Goal: Task Accomplishment & Management: Complete application form

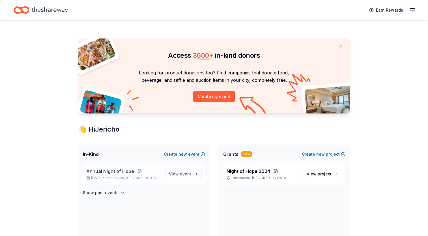
click at [112, 172] on span "Annual Night of Hope" at bounding box center [110, 171] width 48 height 7
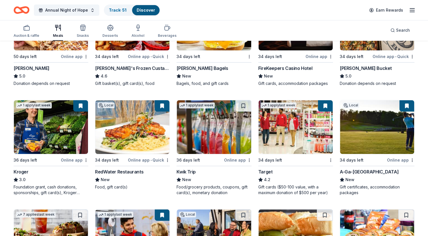
scroll to position [226, 0]
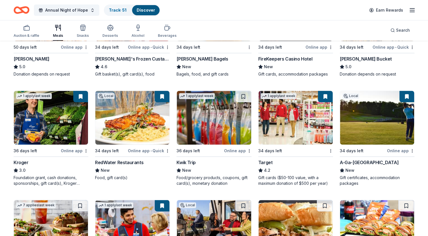
click at [303, 121] on img at bounding box center [296, 118] width 74 height 54
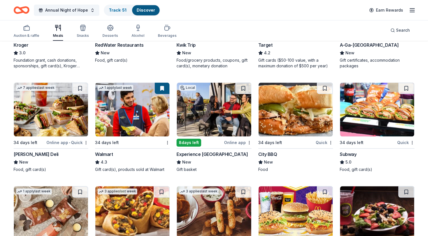
scroll to position [353, 0]
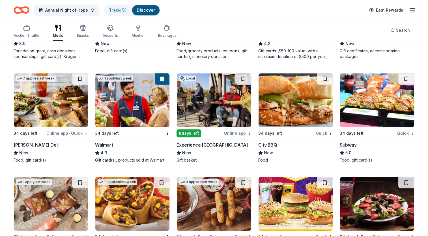
click at [218, 117] on img at bounding box center [214, 100] width 74 height 54
click at [242, 80] on button at bounding box center [243, 78] width 16 height 11
click at [290, 102] on img at bounding box center [296, 100] width 74 height 54
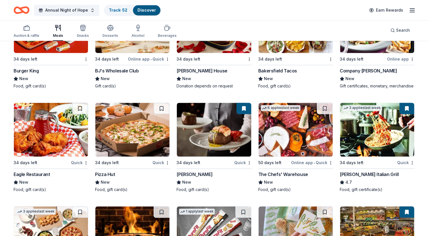
scroll to position [706, 0]
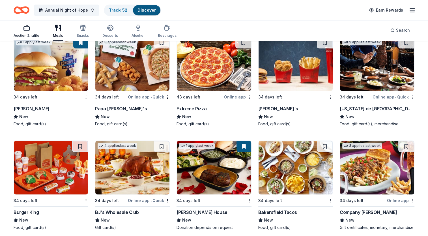
click at [26, 32] on div "Auction & raffle" at bounding box center [27, 31] width 26 height 14
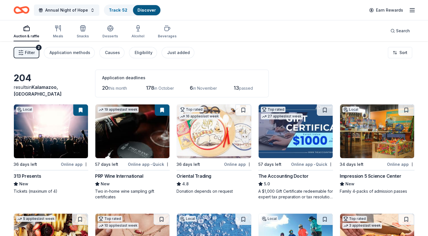
click at [389, 149] on img at bounding box center [377, 131] width 74 height 54
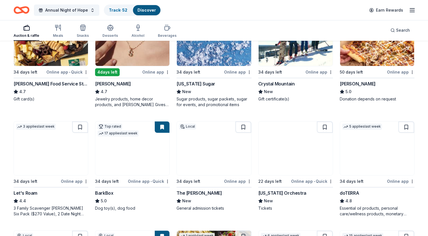
scroll to position [226, 0]
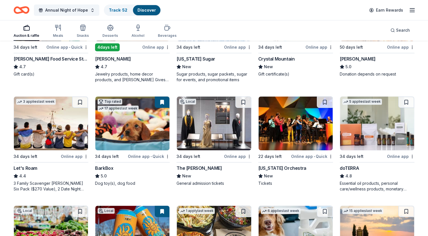
click at [32, 134] on img at bounding box center [51, 124] width 74 height 54
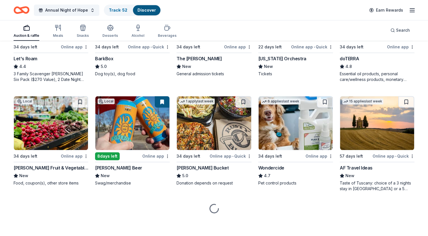
scroll to position [336, 0]
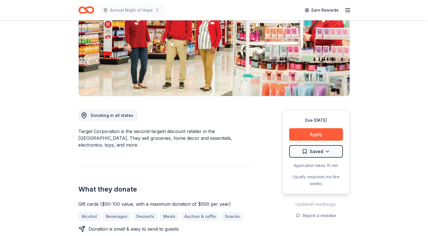
scroll to position [85, 0]
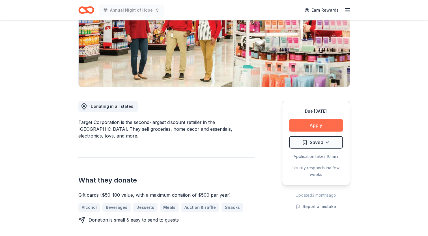
click at [311, 125] on button "Apply" at bounding box center [316, 125] width 54 height 12
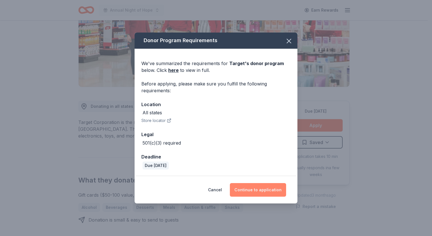
click at [271, 187] on button "Continue to application" at bounding box center [258, 190] width 56 height 14
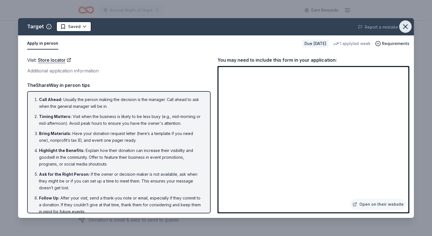
click at [407, 26] on icon "button" at bounding box center [406, 27] width 8 height 8
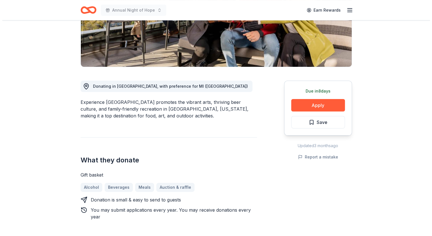
scroll to position [113, 0]
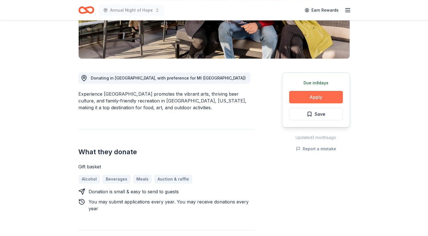
click at [327, 95] on button "Apply" at bounding box center [316, 97] width 54 height 12
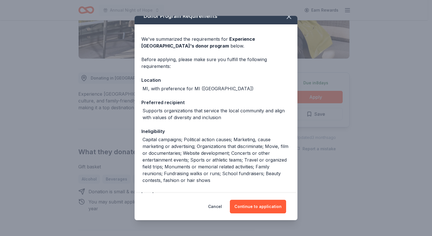
scroll to position [28, 0]
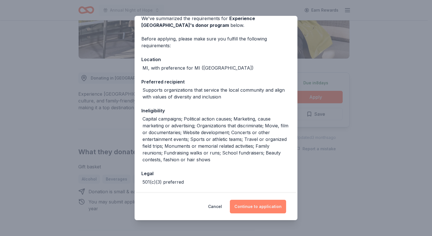
click at [265, 203] on button "Continue to application" at bounding box center [258, 207] width 56 height 14
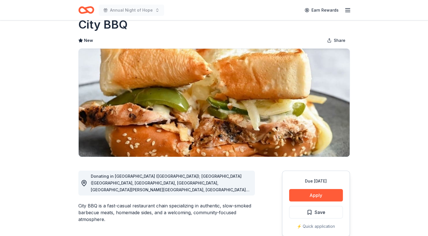
scroll to position [28, 0]
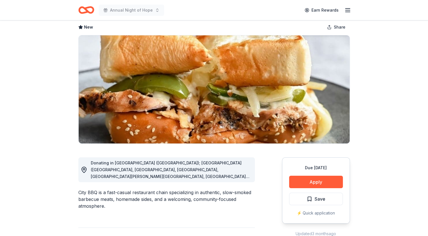
click at [241, 177] on span "Donating in FL (Winter Park); GA (Buford, Decatur, John's Creek, McDonough, San…" at bounding box center [170, 213] width 159 height 107
click at [248, 176] on span "Donating in FL (Winter Park); GA (Buford, Decatur, John's Creek, McDonough, San…" at bounding box center [170, 213] width 159 height 107
click at [250, 175] on div "Donating in FL (Winter Park); GA (Buford, Decatur, John's Creek, McDonough, San…" at bounding box center [171, 170] width 160 height 20
click at [85, 170] on icon at bounding box center [84, 169] width 7 height 7
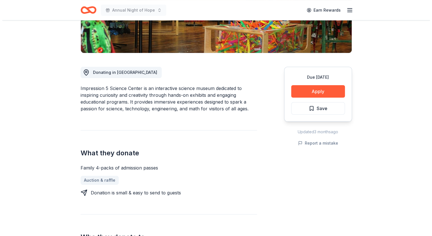
scroll to position [113, 0]
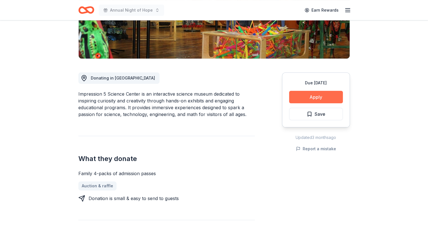
click at [315, 94] on button "Apply" at bounding box center [316, 97] width 54 height 12
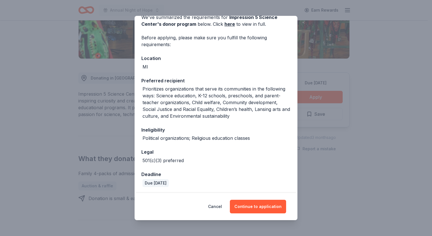
scroll to position [30, 0]
click at [251, 204] on button "Continue to application" at bounding box center [258, 207] width 56 height 14
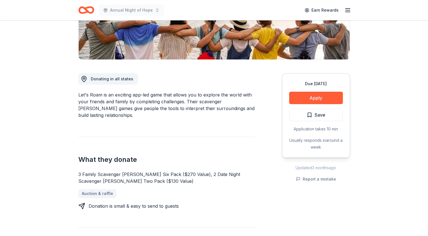
scroll to position [113, 0]
